Goal: Task Accomplishment & Management: Manage account settings

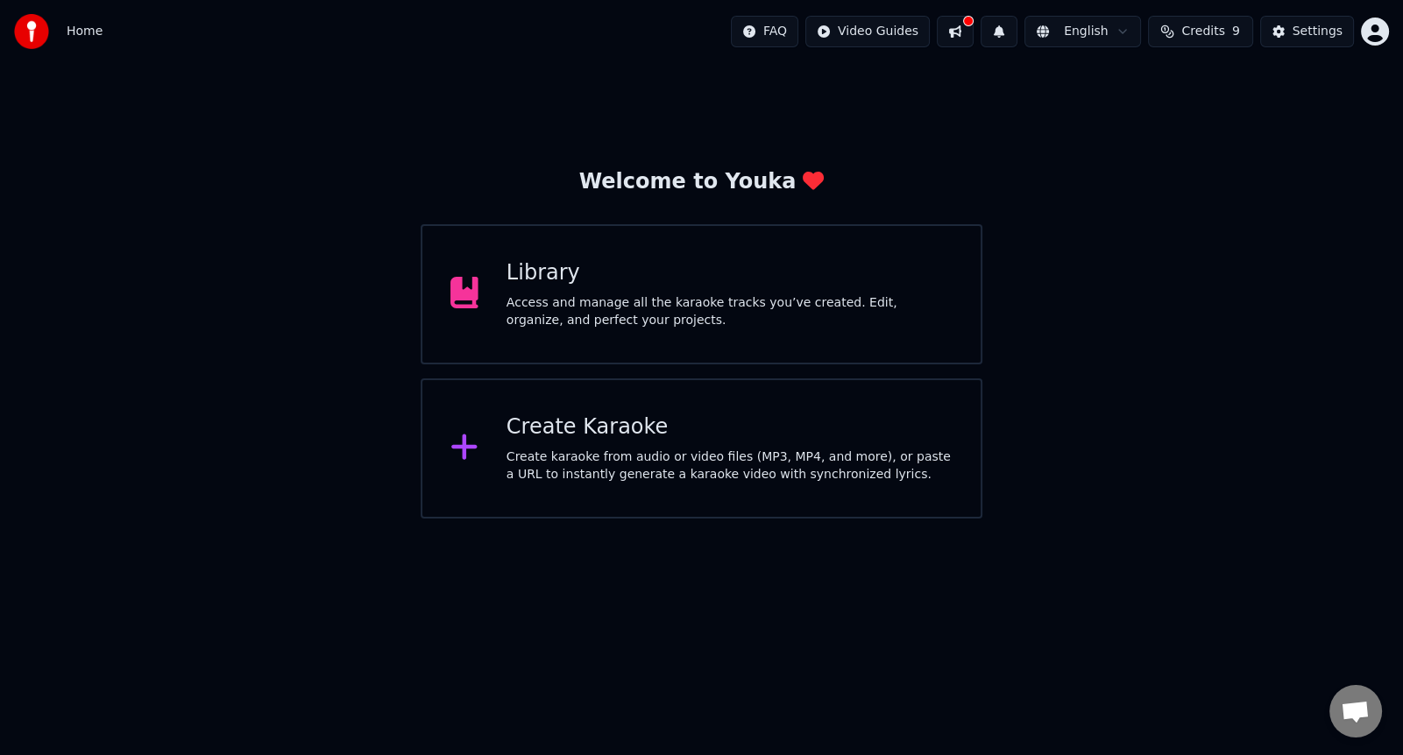
click at [719, 260] on div "Library" at bounding box center [730, 273] width 446 height 28
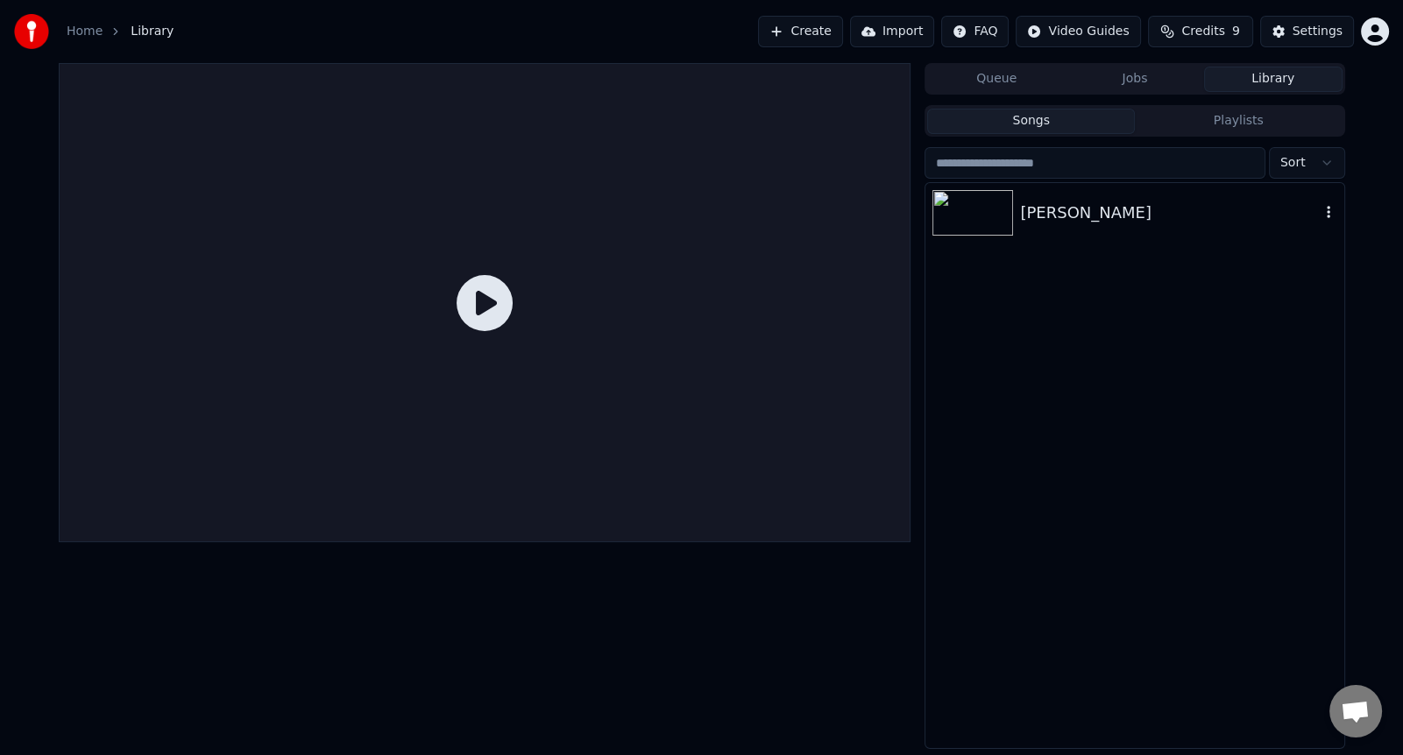
click at [1078, 224] on div "[PERSON_NAME]" at bounding box center [1135, 213] width 418 height 60
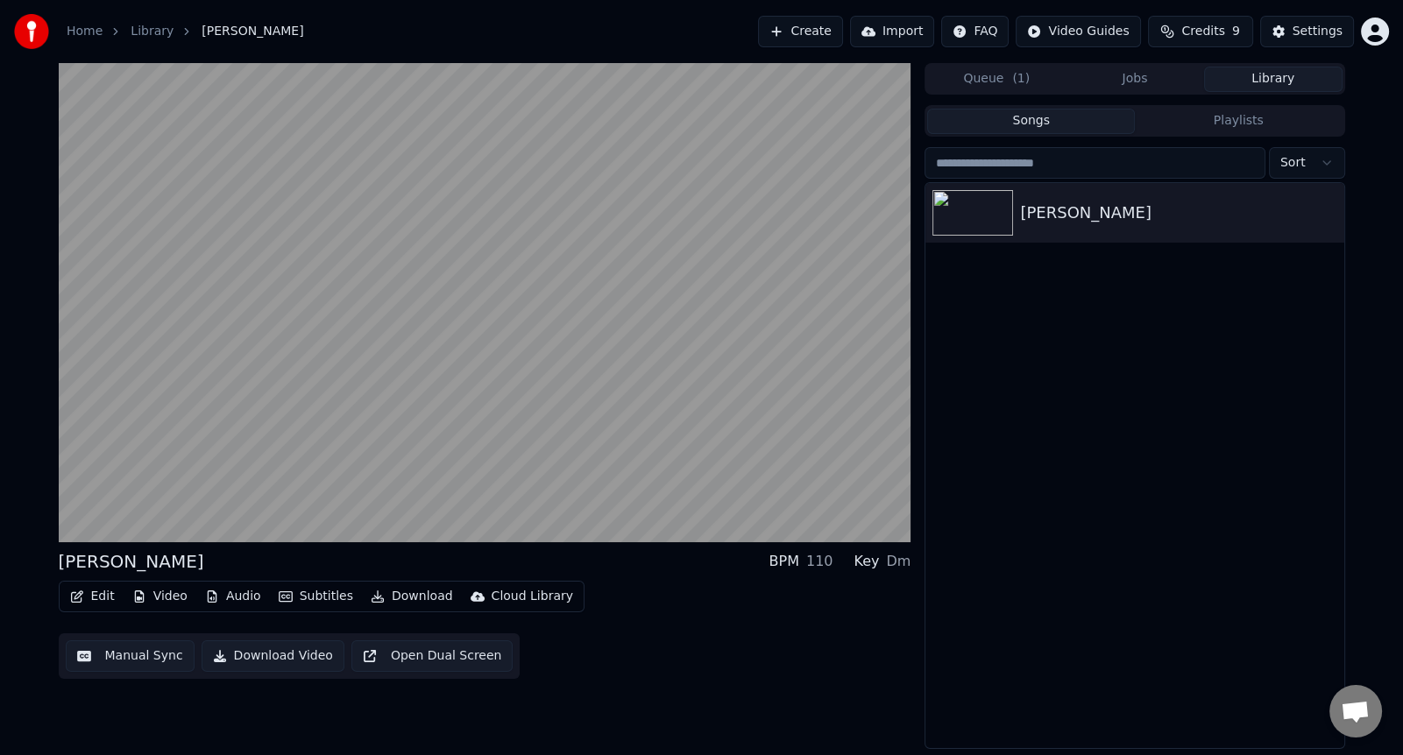
click at [214, 605] on button "Audio" at bounding box center [233, 597] width 70 height 25
click at [100, 588] on button "Edit" at bounding box center [92, 597] width 59 height 25
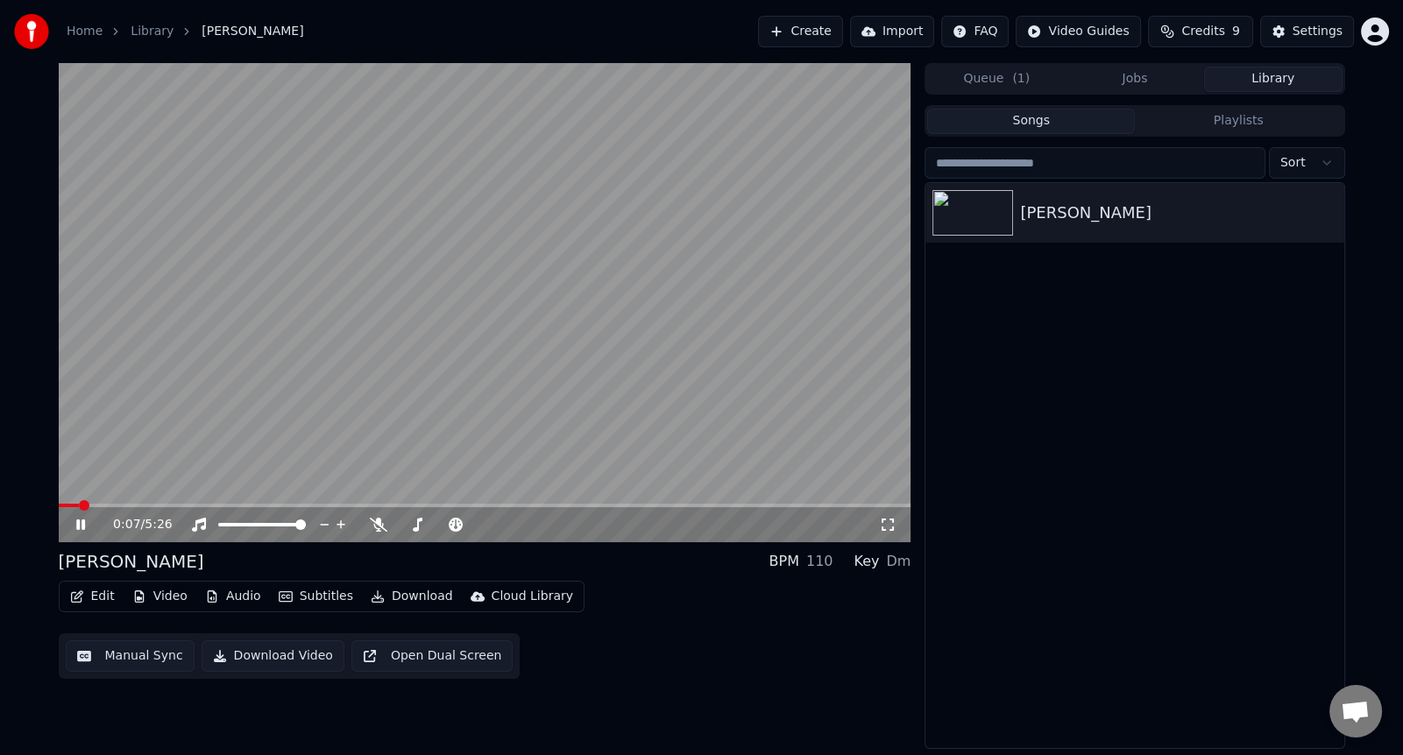
click at [74, 521] on icon at bounding box center [93, 525] width 41 height 14
click at [96, 606] on button "Edit" at bounding box center [92, 597] width 59 height 25
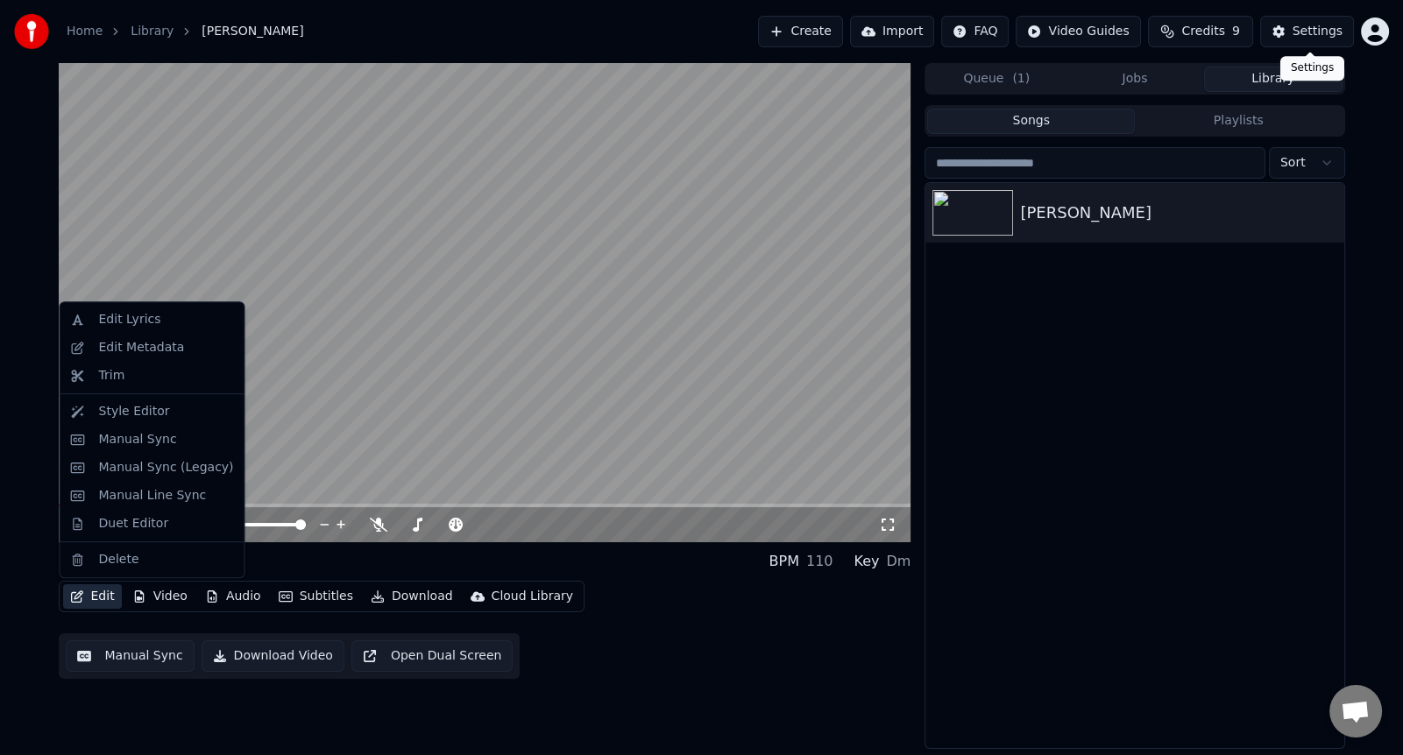
click at [1332, 31] on div "Settings" at bounding box center [1318, 32] width 50 height 18
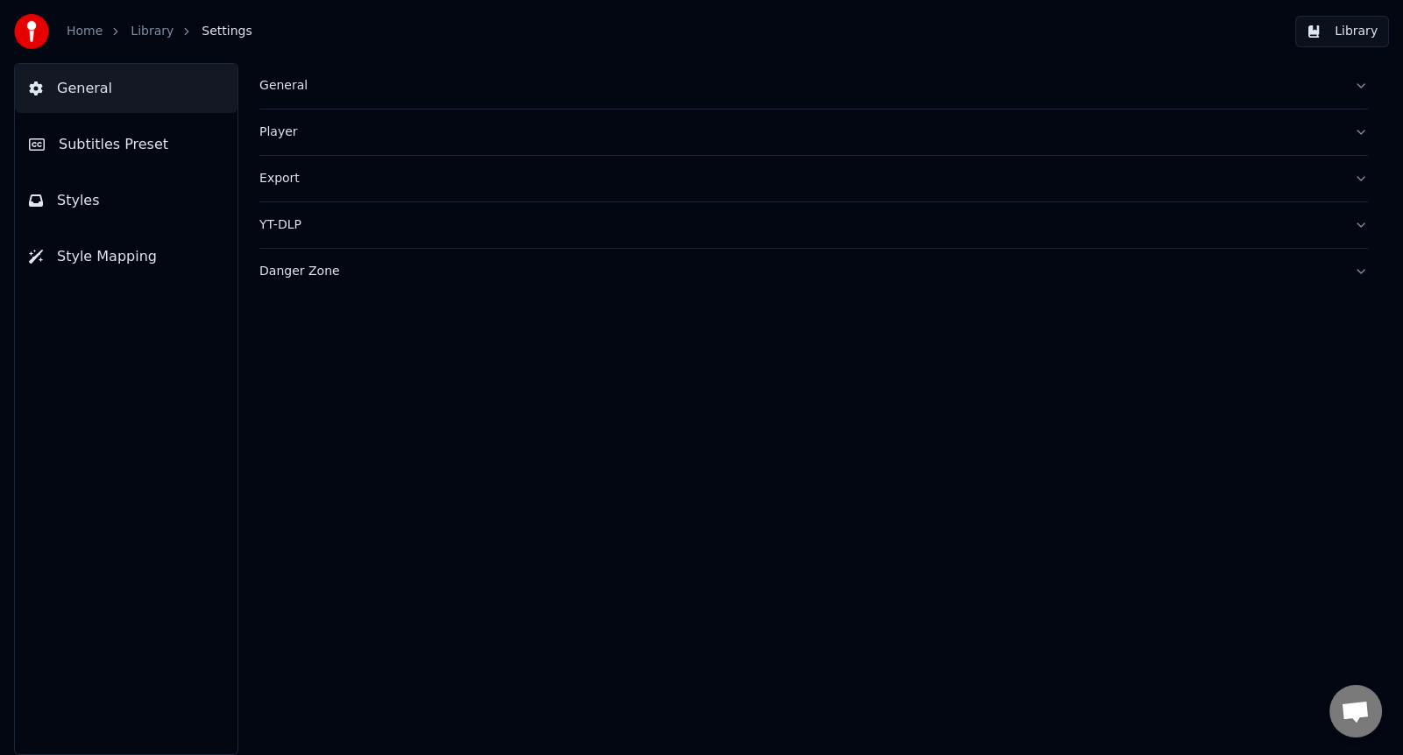
click at [294, 87] on div "General" at bounding box center [799, 86] width 1081 height 18
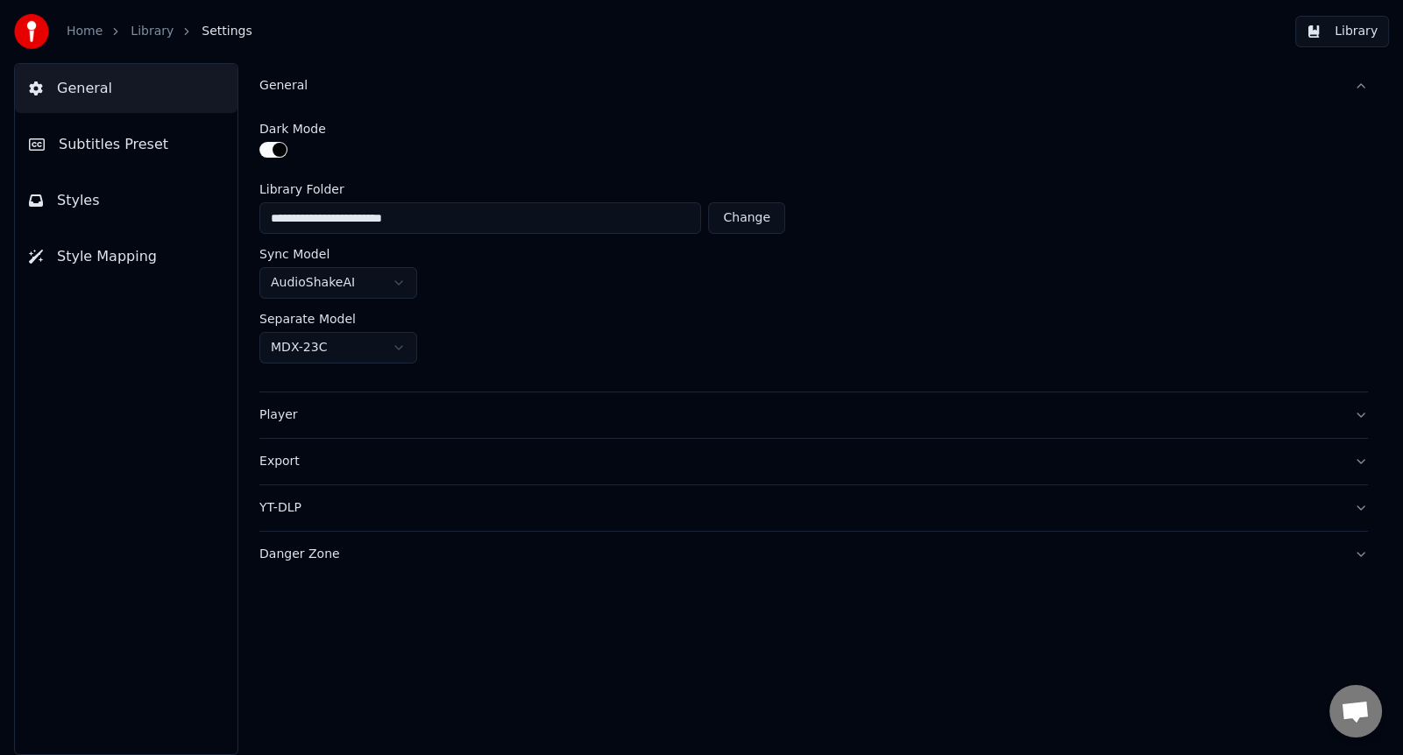
click at [131, 155] on button "Subtitles Preset" at bounding box center [126, 144] width 223 height 49
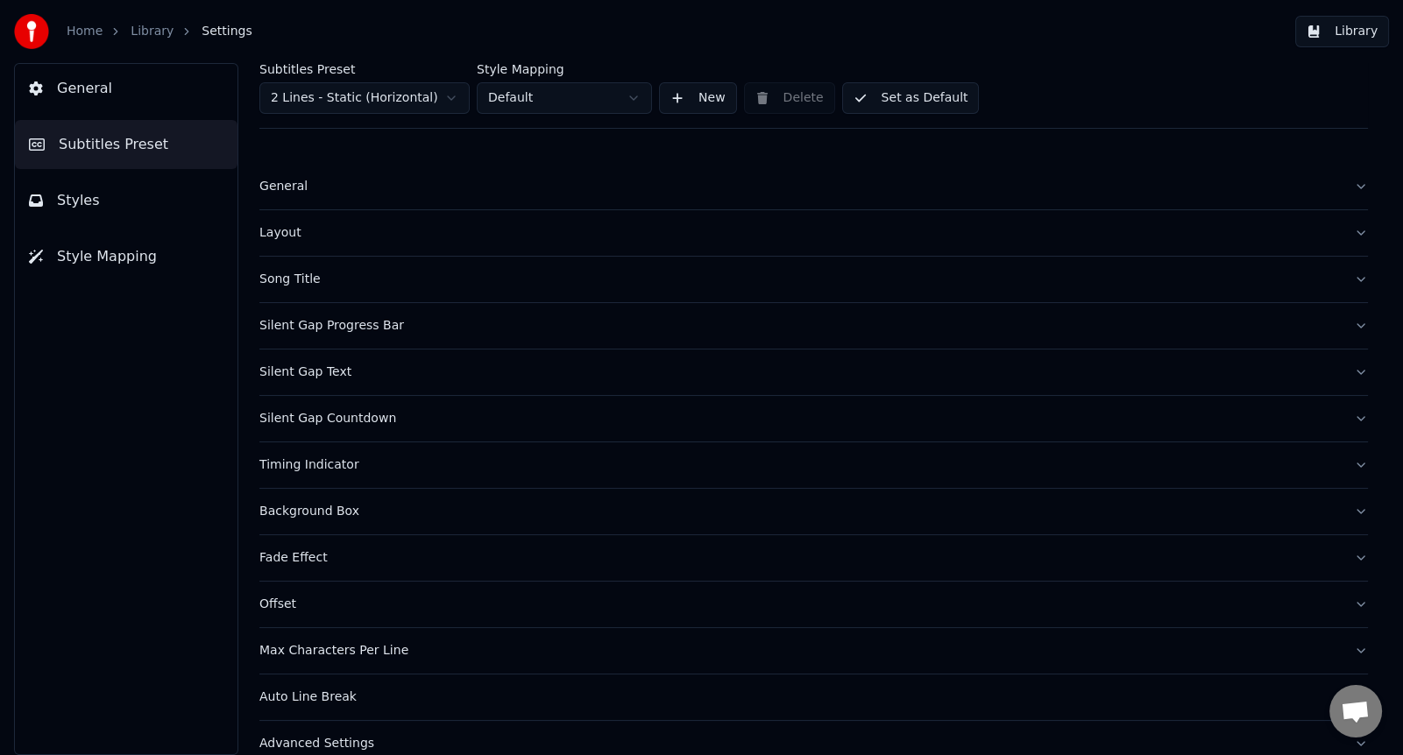
click at [450, 96] on html "Home Library Settings Library General Subtitles Preset Styles Style Mapping Sub…" at bounding box center [701, 377] width 1403 height 755
click at [613, 88] on html "Home Library Settings Library General Subtitles Preset Styles Style Mapping Sub…" at bounding box center [701, 377] width 1403 height 755
click at [322, 692] on div "Advanced Settings" at bounding box center [799, 698] width 1081 height 18
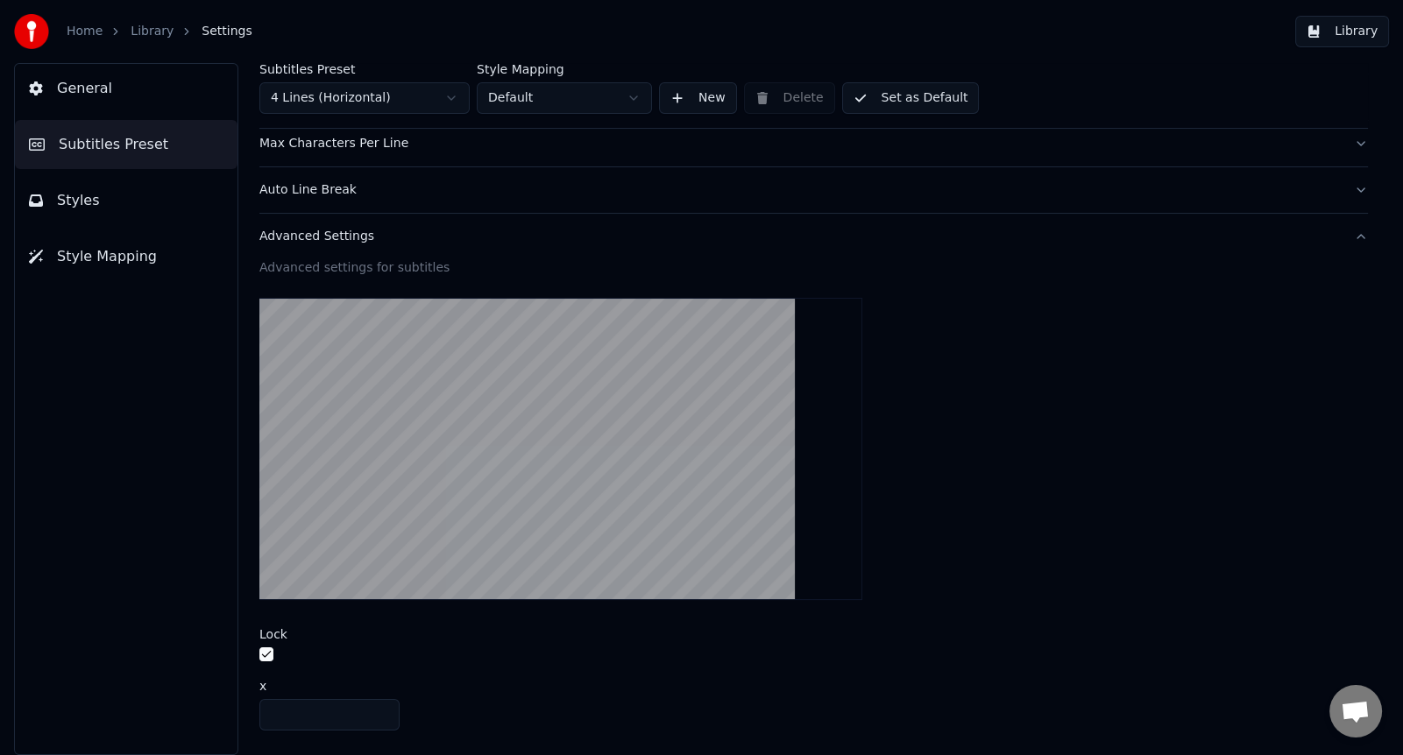
scroll to position [457, 0]
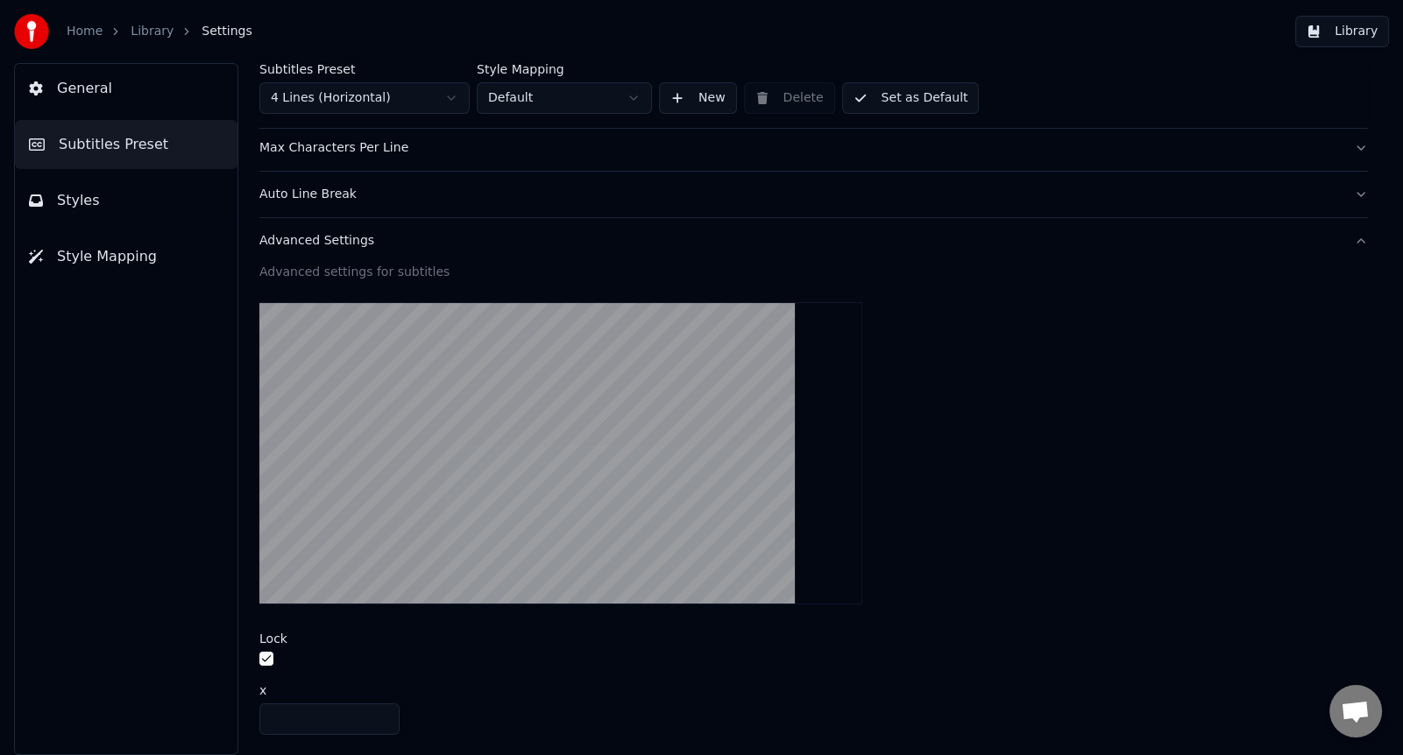
click at [74, 198] on span "Styles" at bounding box center [78, 200] width 43 height 21
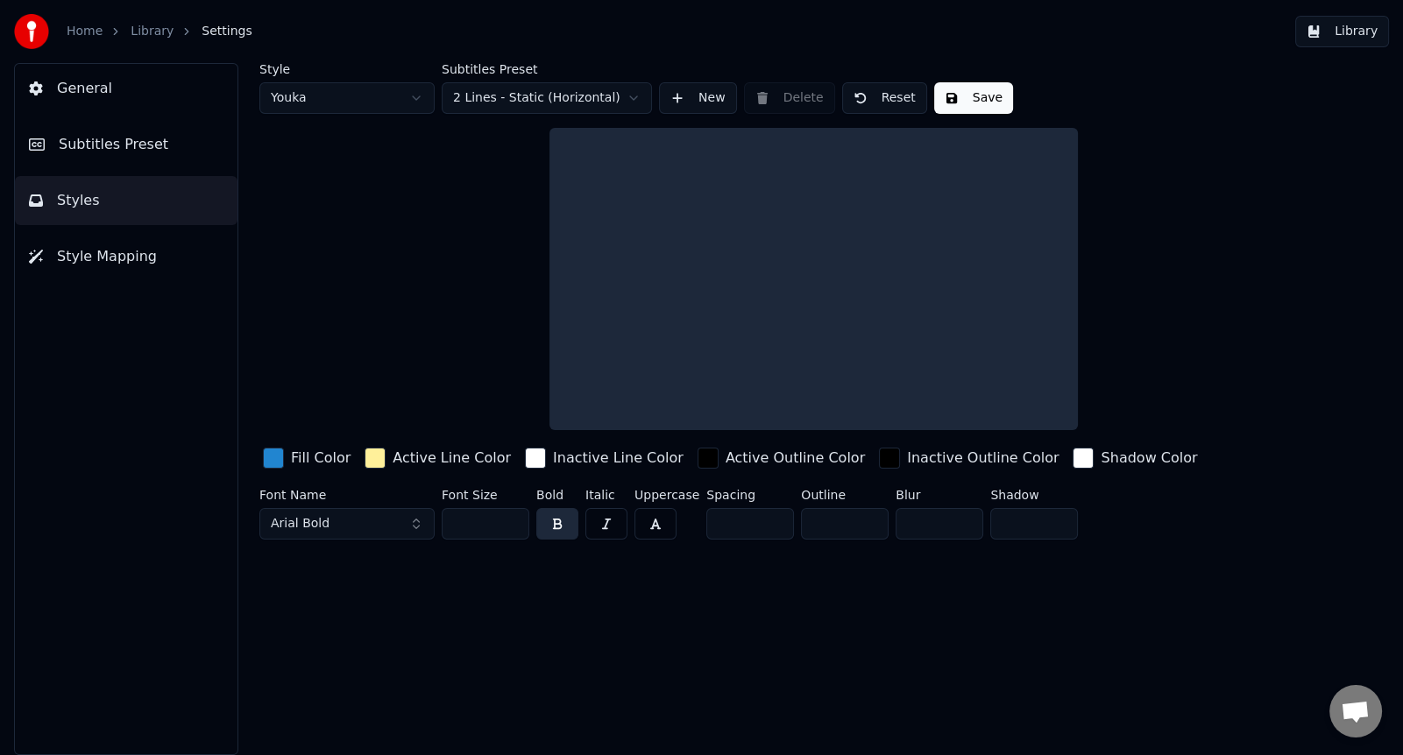
scroll to position [0, 0]
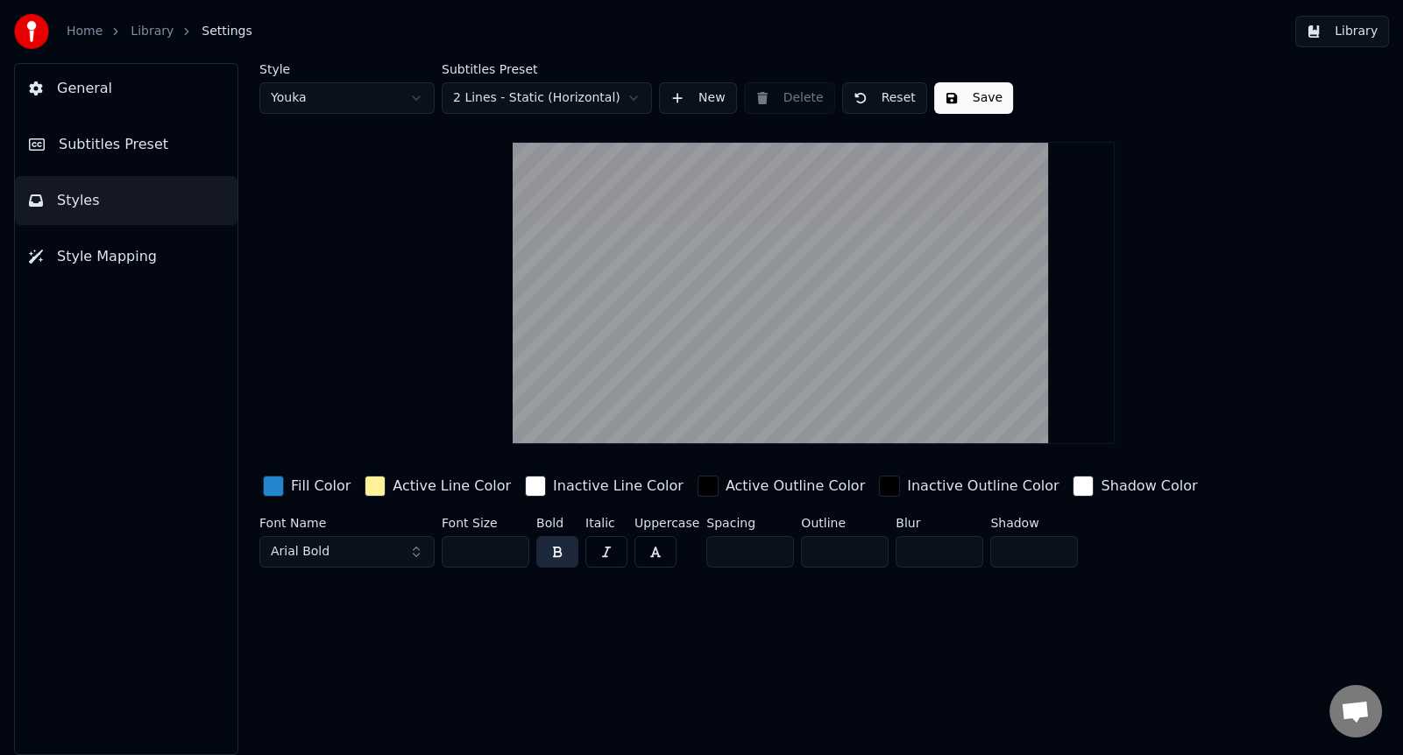
click at [412, 552] on button "Arial Bold" at bounding box center [346, 552] width 175 height 32
type input "*"
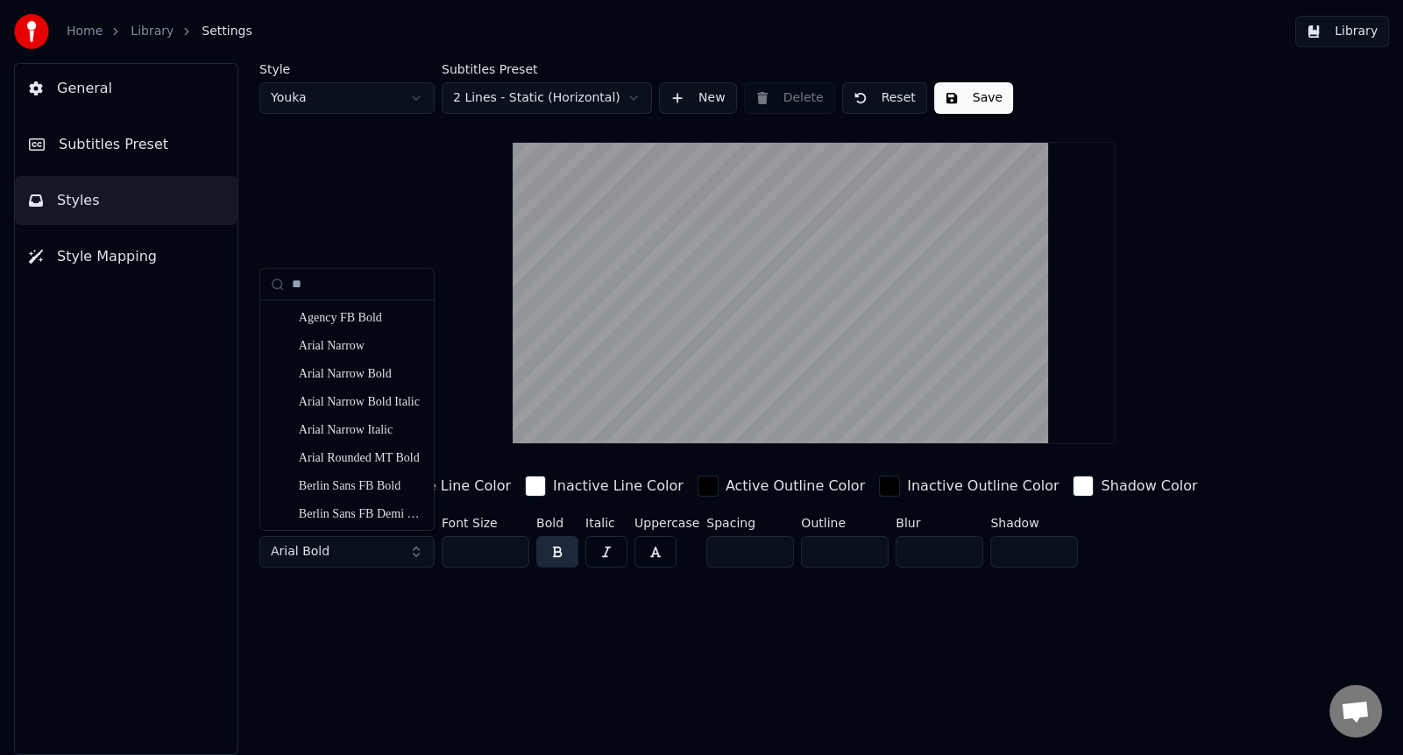
type input "*"
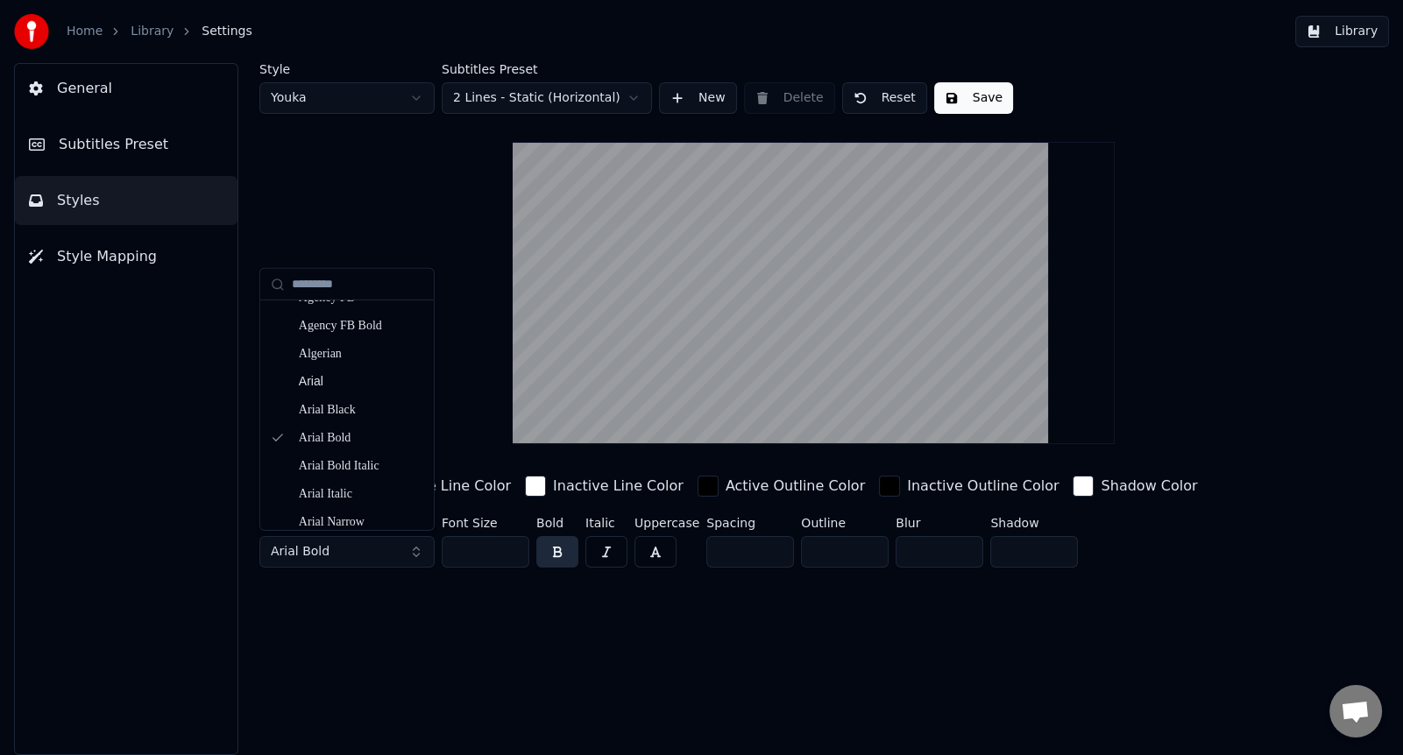
scroll to position [1, 0]
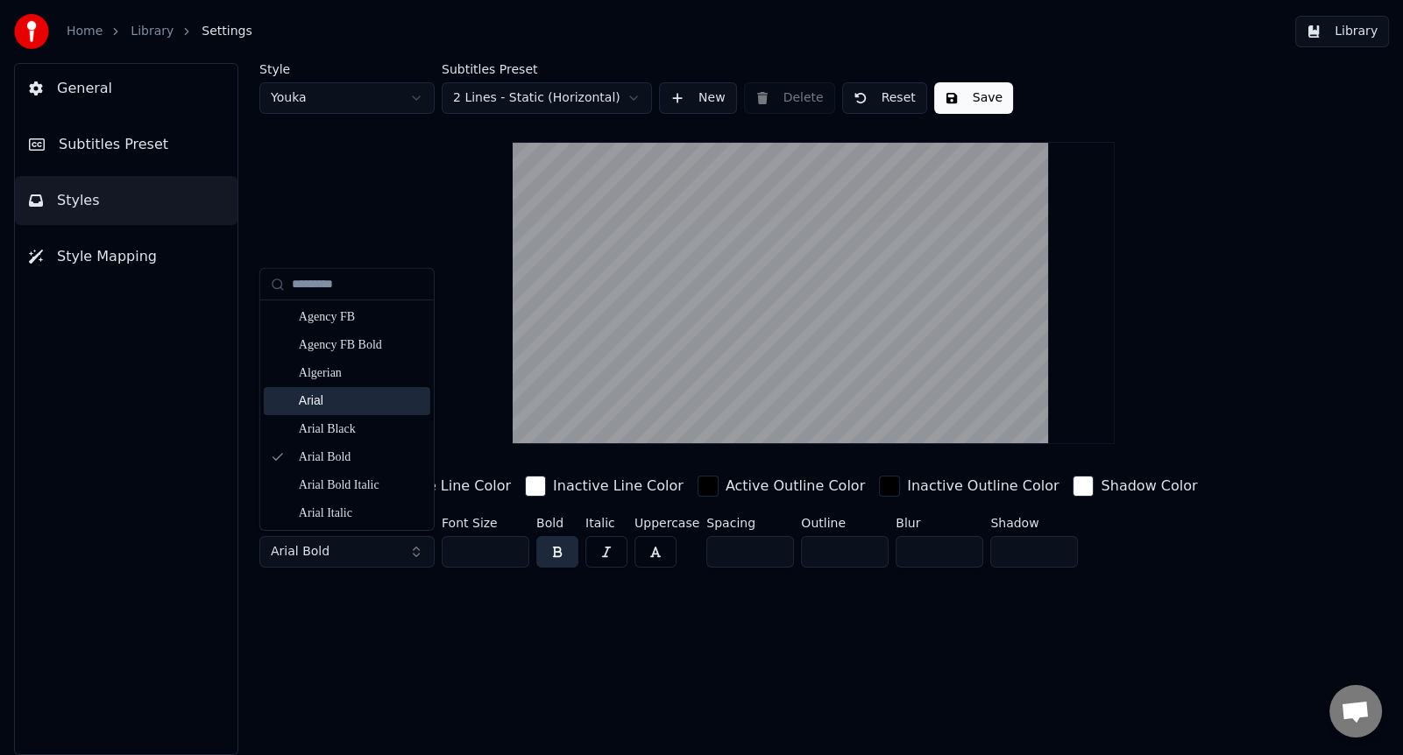
click at [331, 412] on div "Arial" at bounding box center [347, 401] width 167 height 28
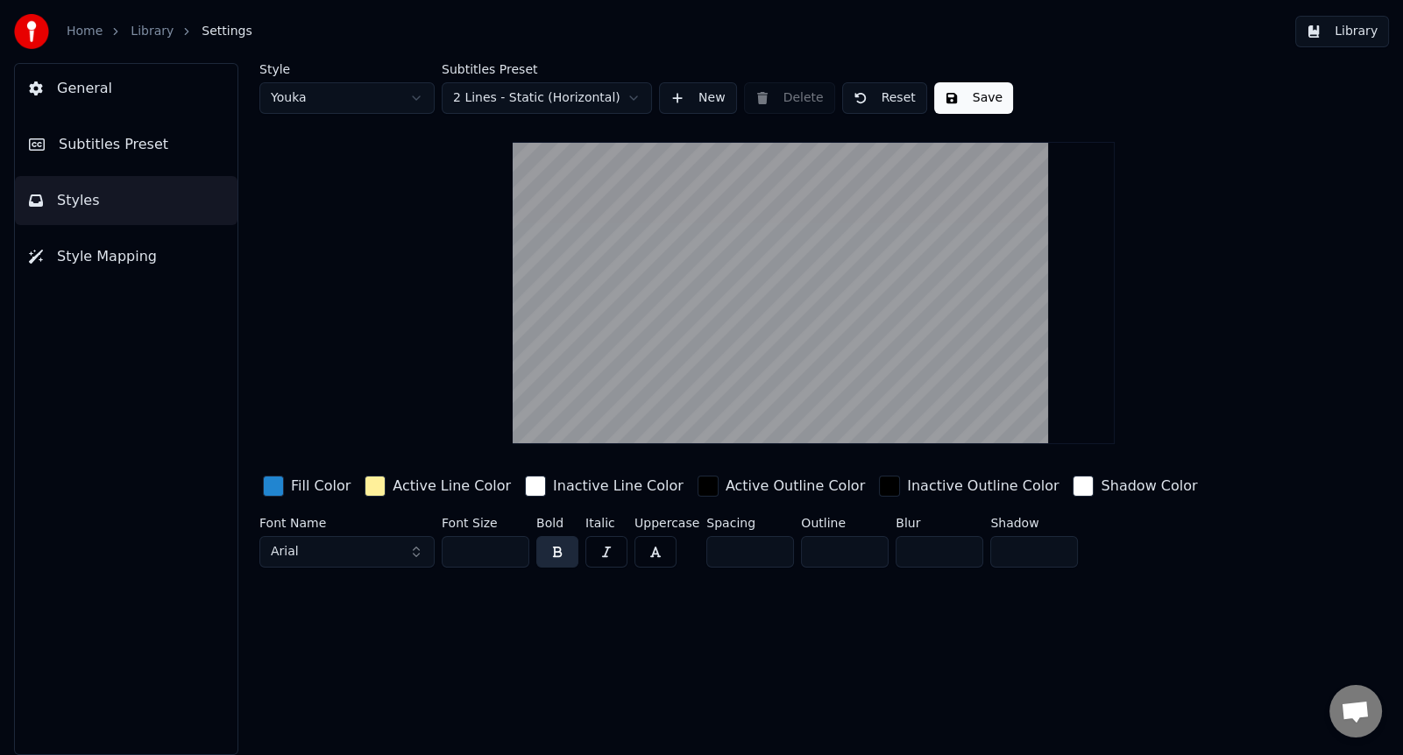
click at [968, 106] on button "Save" at bounding box center [973, 98] width 79 height 32
click at [1371, 25] on button "Library" at bounding box center [1342, 32] width 94 height 32
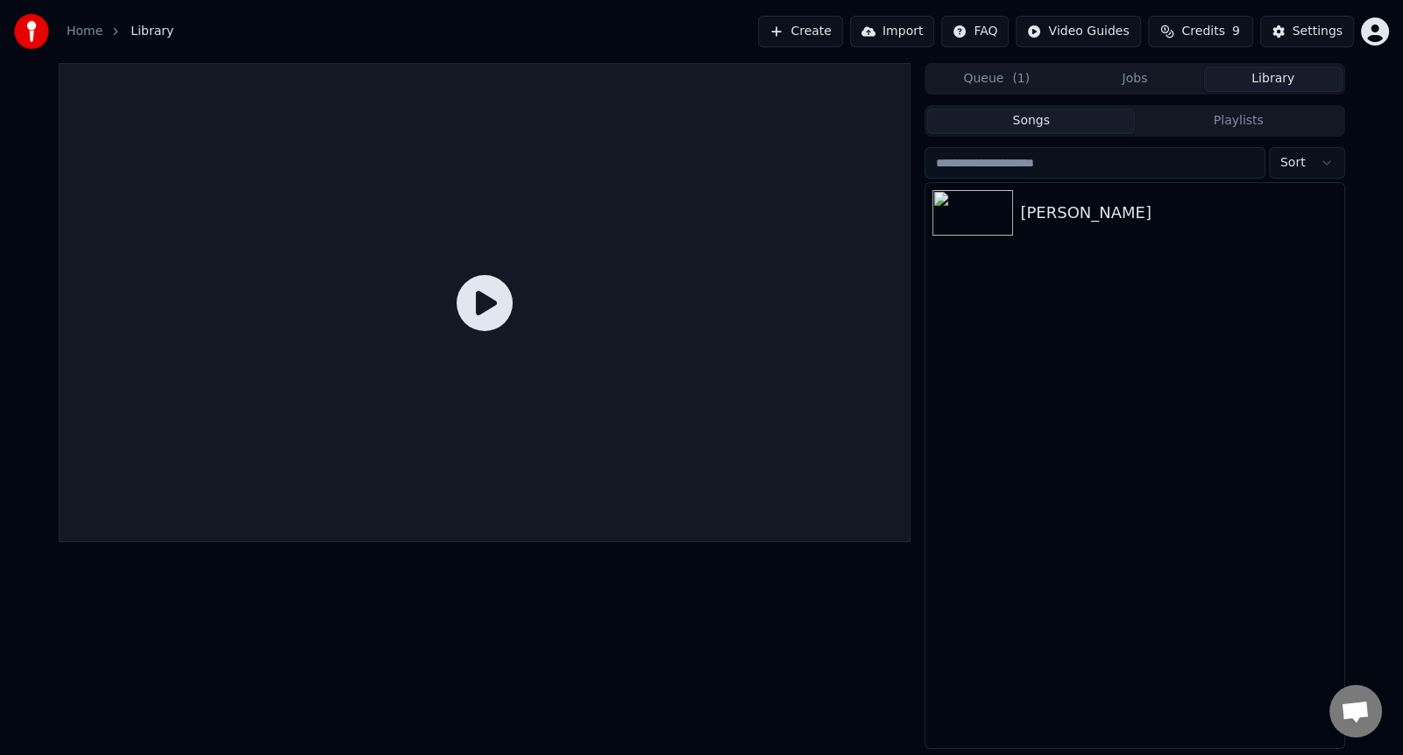
click at [461, 292] on icon at bounding box center [485, 303] width 56 height 56
click at [486, 289] on icon at bounding box center [485, 303] width 56 height 56
click at [484, 304] on icon at bounding box center [485, 303] width 56 height 56
click at [1122, 235] on div "[PERSON_NAME]" at bounding box center [1135, 213] width 418 height 60
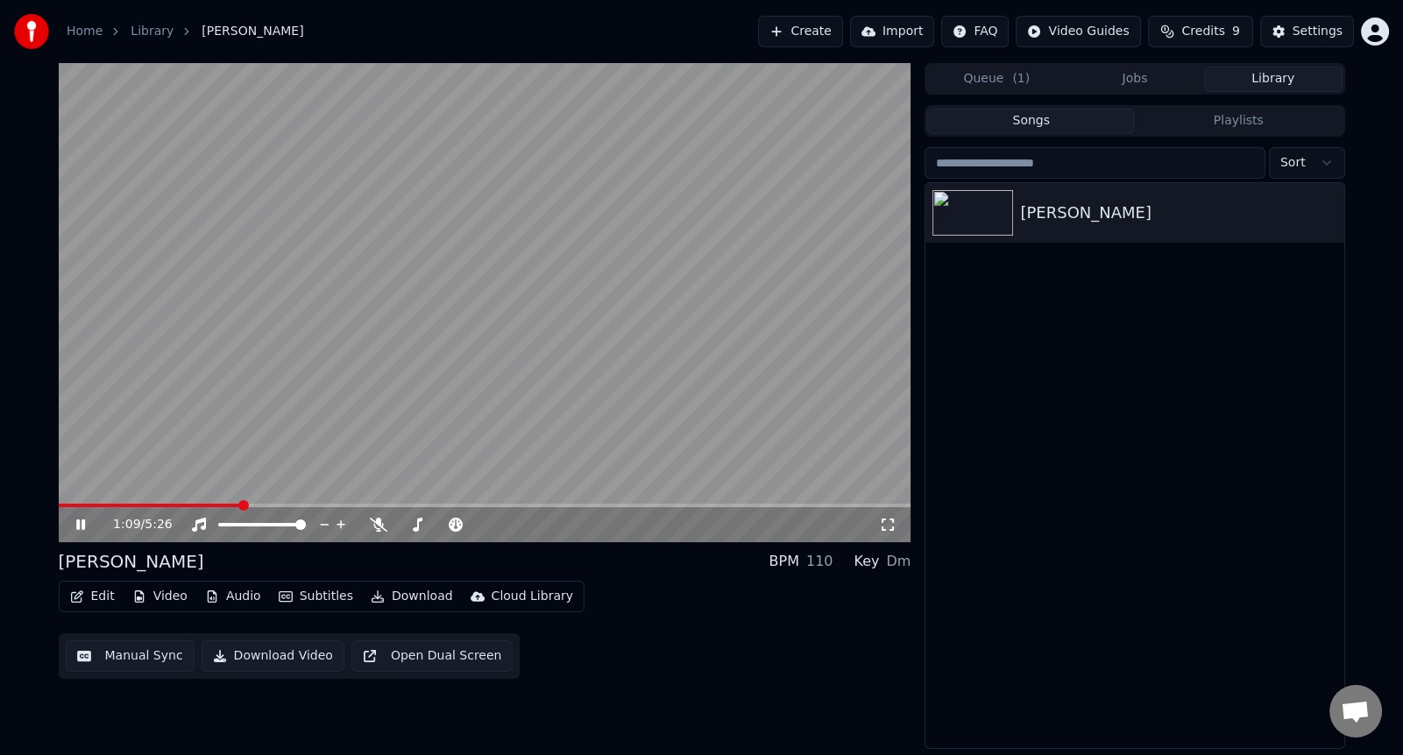
click at [627, 368] on video at bounding box center [485, 302] width 853 height 479
